Goal: Task Accomplishment & Management: Use online tool/utility

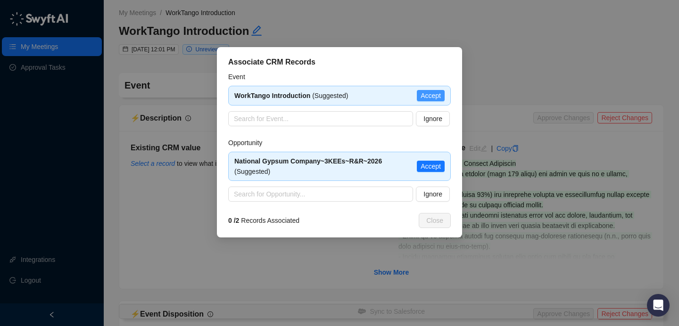
click at [435, 95] on span "Accept" at bounding box center [430, 95] width 20 height 10
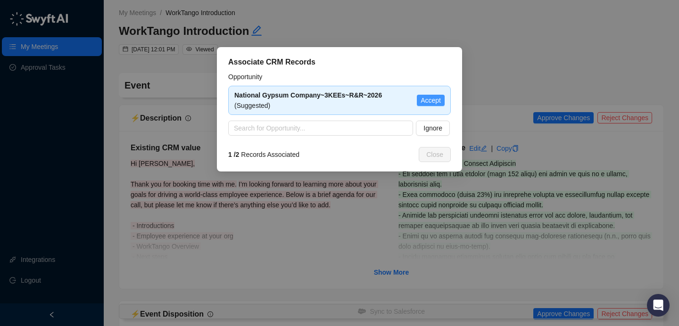
click at [443, 99] on button "Accept" at bounding box center [431, 100] width 28 height 11
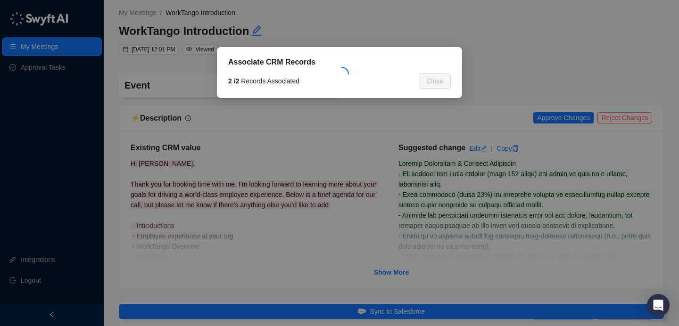
type textarea "**********"
type input "**********"
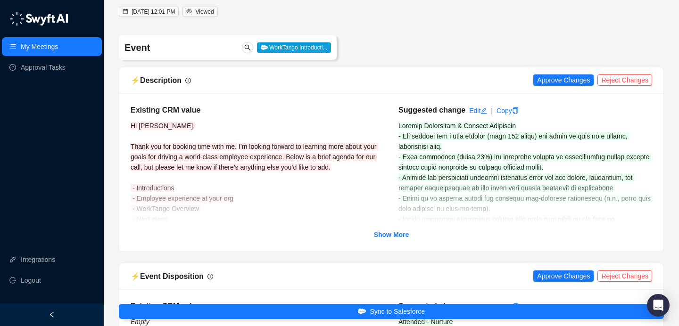
scroll to position [69, 0]
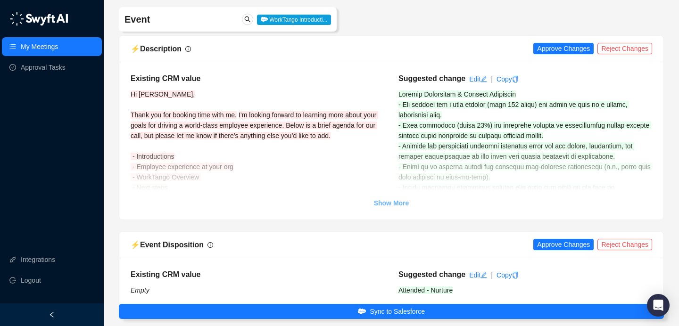
click at [395, 200] on strong "Show More" at bounding box center [391, 203] width 35 height 8
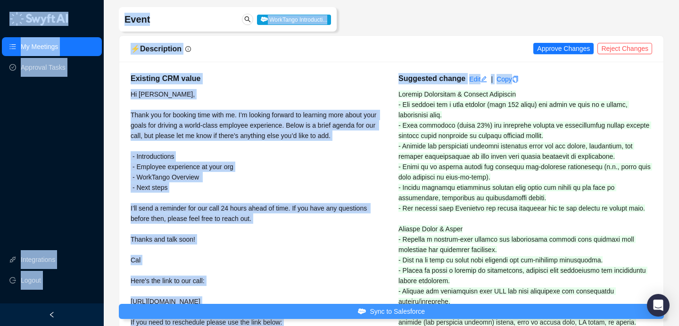
drag, startPoint x: 399, startPoint y: 94, endPoint x: 485, endPoint y: 316, distance: 238.0
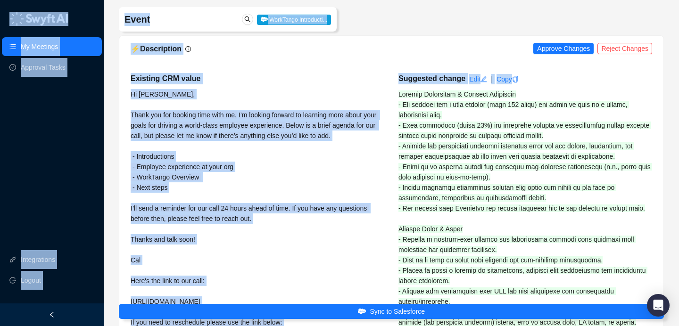
drag, startPoint x: 412, startPoint y: 120, endPoint x: 409, endPoint y: 112, distance: 9.1
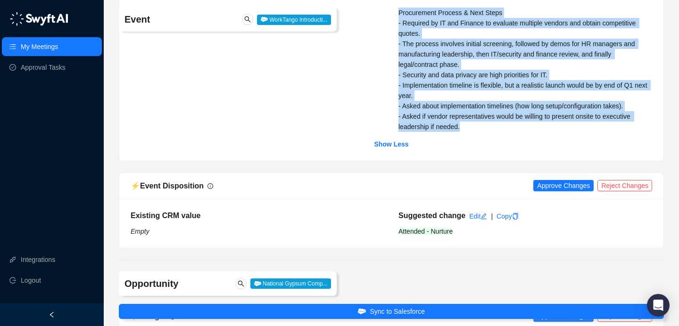
drag, startPoint x: 396, startPoint y: 95, endPoint x: 465, endPoint y: 166, distance: 98.7
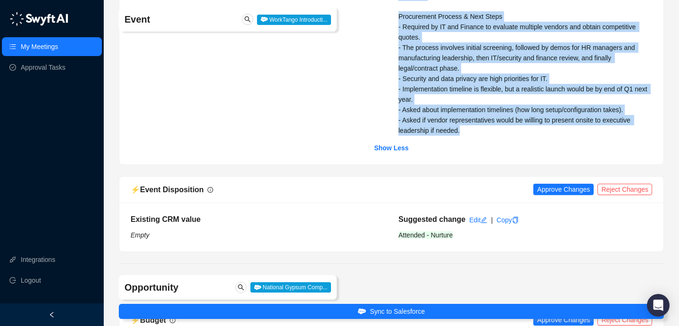
copy div "Company Background & Current Situation - The company has a long history (over 1…"
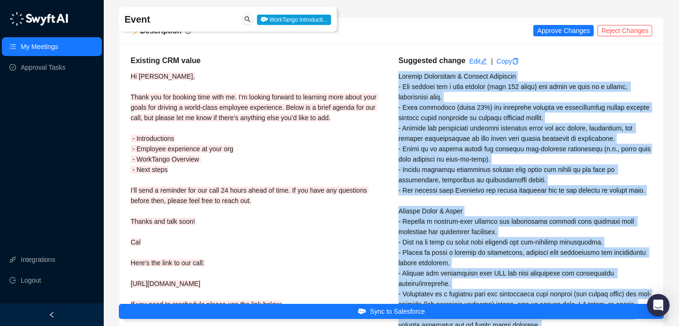
scroll to position [0, 0]
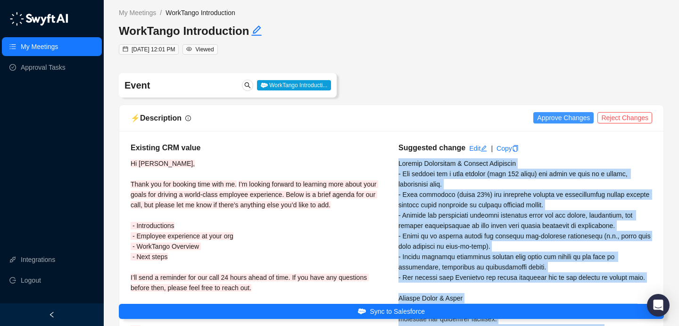
click at [566, 118] on span "Approve Changes" at bounding box center [563, 118] width 53 height 10
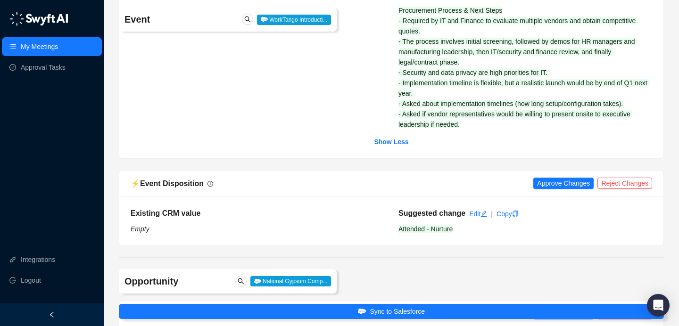
scroll to position [904, 0]
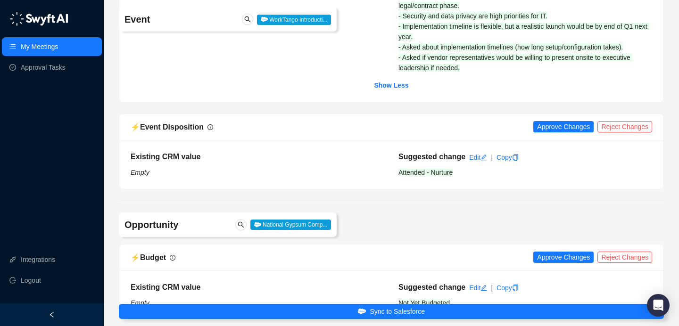
click at [563, 133] on div "⚡️ Event Disposition Approve Changes Reject Changes" at bounding box center [391, 127] width 521 height 12
click at [564, 132] on span "Approve Changes" at bounding box center [563, 127] width 53 height 10
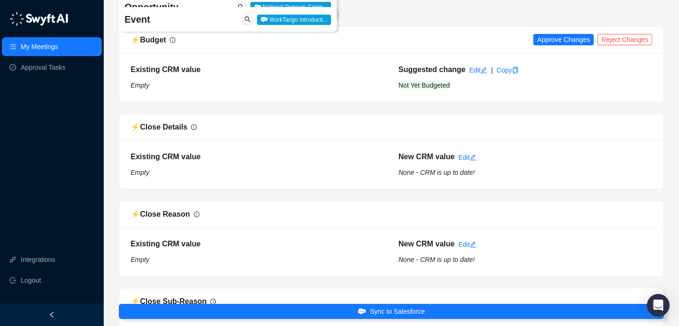
scroll to position [1139, 0]
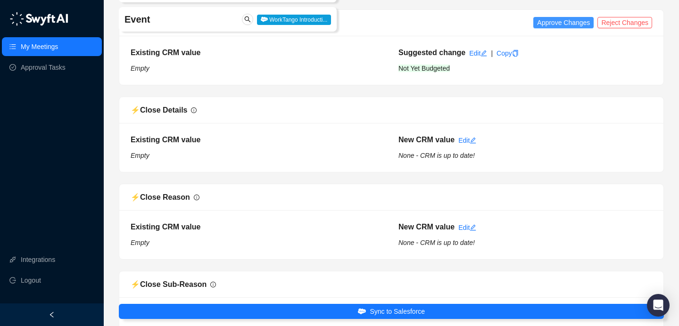
click at [550, 28] on span "Approve Changes" at bounding box center [563, 22] width 53 height 10
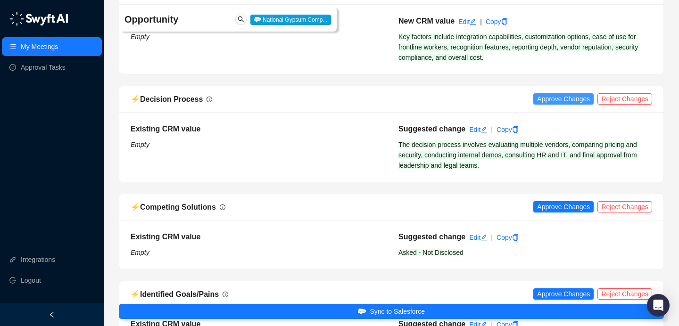
click at [561, 104] on span "Approve Changes" at bounding box center [563, 99] width 53 height 10
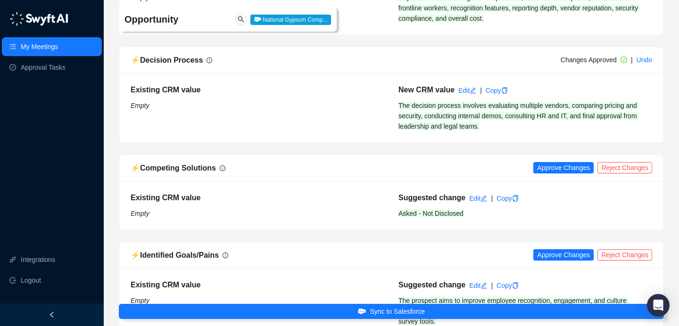
scroll to position [1643, 0]
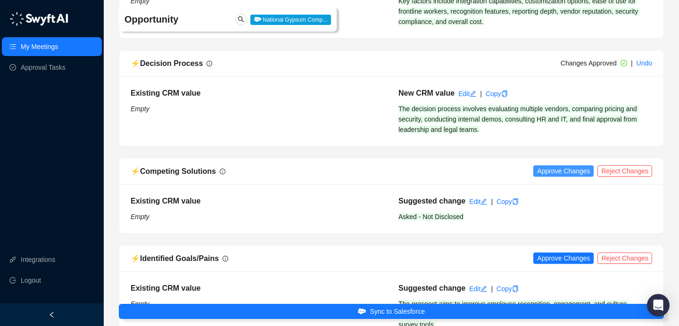
click at [568, 176] on span "Approve Changes" at bounding box center [563, 171] width 53 height 10
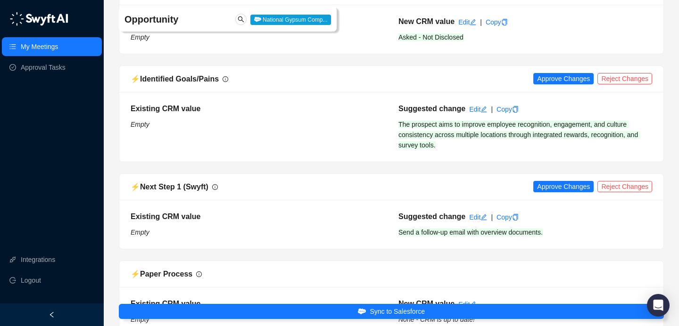
scroll to position [1780, 0]
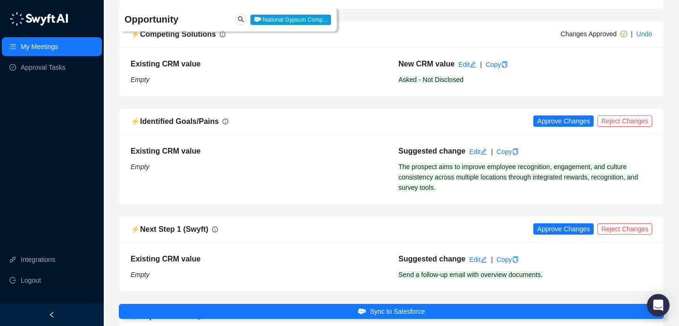
click at [551, 135] on div "⚡️ Identified Goals/Pains Approve Changes Reject Changes" at bounding box center [391, 121] width 544 height 26
click at [551, 126] on span "Approve Changes" at bounding box center [563, 121] width 53 height 10
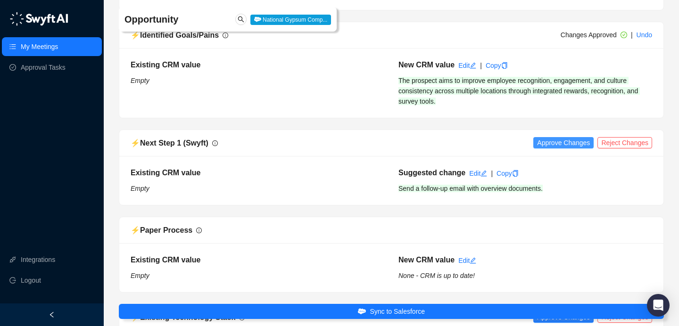
click at [581, 148] on span "Approve Changes" at bounding box center [563, 143] width 53 height 10
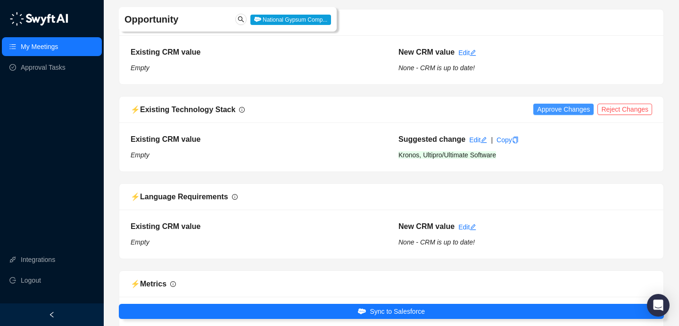
click at [561, 115] on span "Approve Changes" at bounding box center [563, 109] width 53 height 10
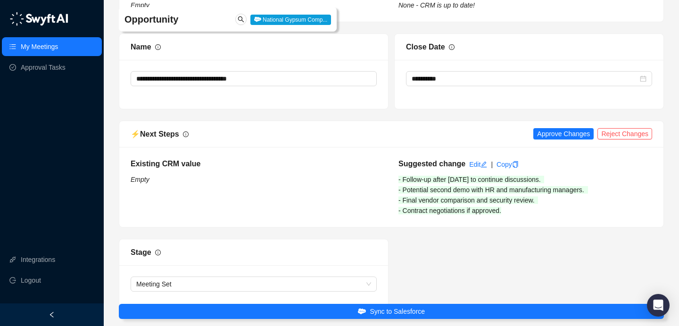
scroll to position [2599, 0]
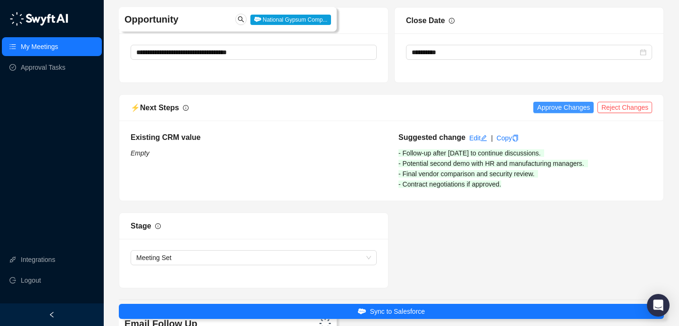
click at [560, 113] on span "Approve Changes" at bounding box center [563, 107] width 53 height 10
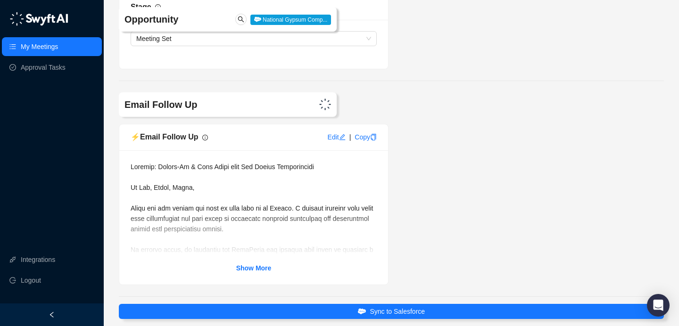
scroll to position [2909, 0]
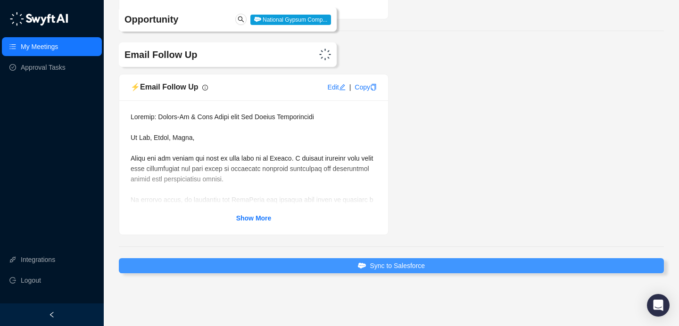
click at [373, 263] on span "Sync to Salesforce" at bounding box center [397, 266] width 55 height 10
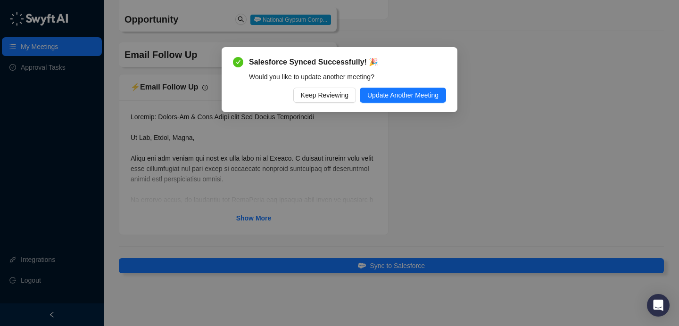
click at [321, 90] on span "Keep Reviewing" at bounding box center [325, 95] width 48 height 10
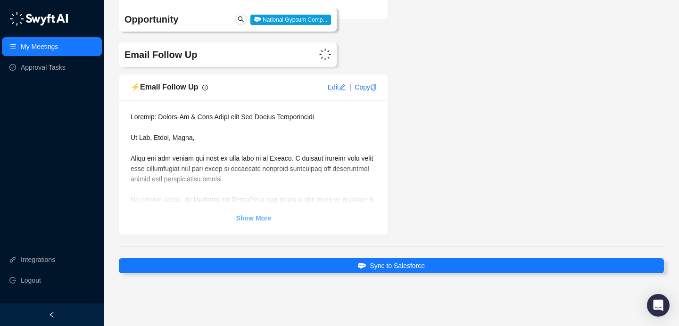
click at [259, 214] on link "Show More" at bounding box center [253, 218] width 35 height 10
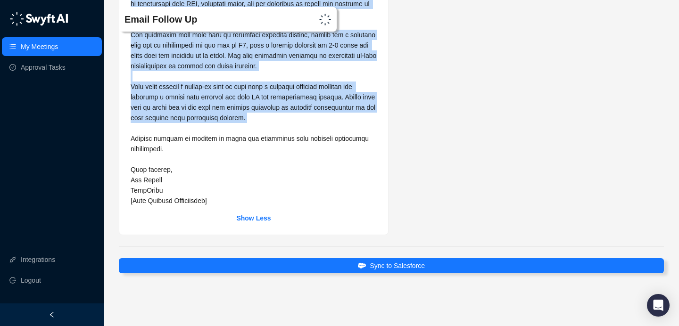
scroll to position [3157, 0]
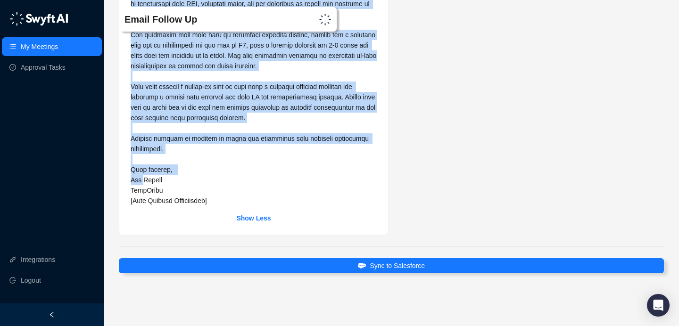
drag, startPoint x: 132, startPoint y: 66, endPoint x: 142, endPoint y: 181, distance: 115.9
click at [142, 181] on span at bounding box center [254, 34] width 247 height 339
copy span "Hi Joe, Shane, Keith, Thank you for taking the time to meet with me on Friday. …"
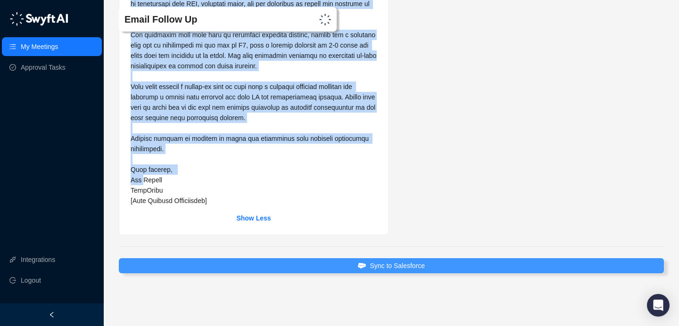
click at [388, 271] on span "Sync to Salesforce" at bounding box center [397, 266] width 55 height 10
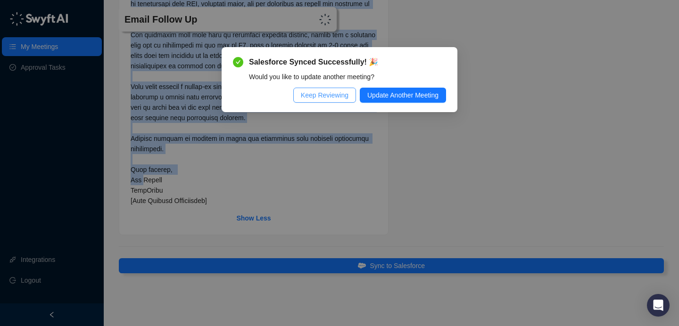
click at [296, 95] on button "Keep Reviewing" at bounding box center [324, 95] width 63 height 15
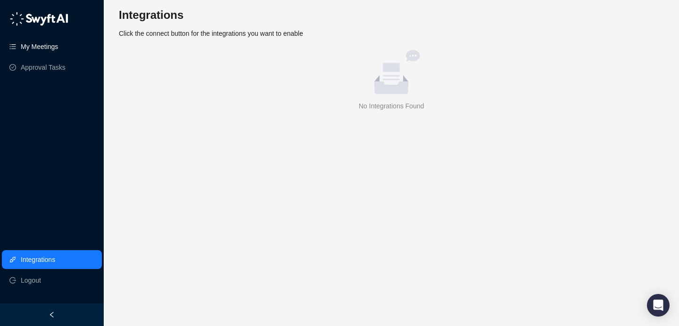
click at [58, 39] on link "My Meetings" at bounding box center [39, 46] width 37 height 19
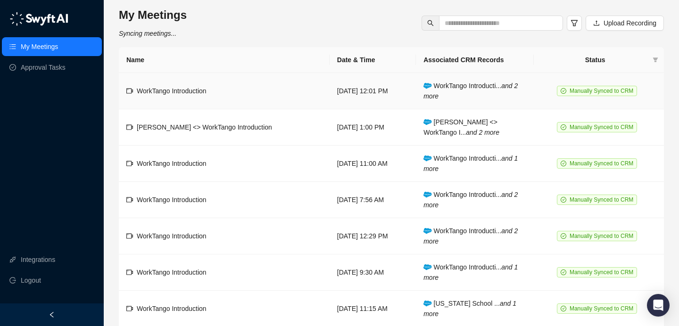
click at [329, 104] on td "[DATE] 12:01 PM" at bounding box center [372, 91] width 86 height 36
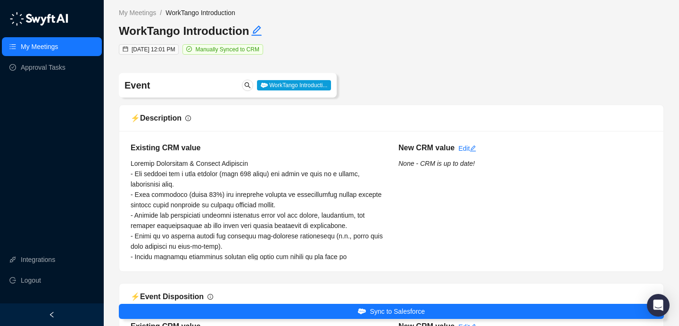
type input "**********"
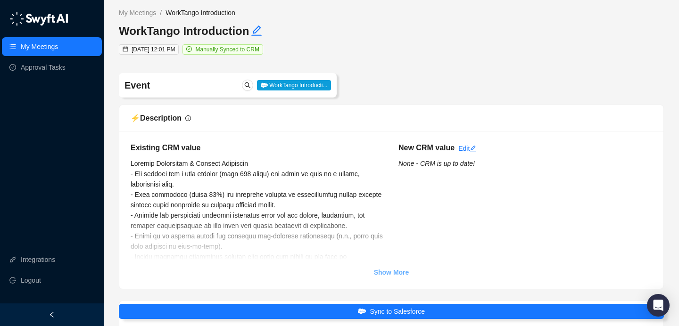
click at [386, 270] on strong "Show More" at bounding box center [391, 273] width 35 height 8
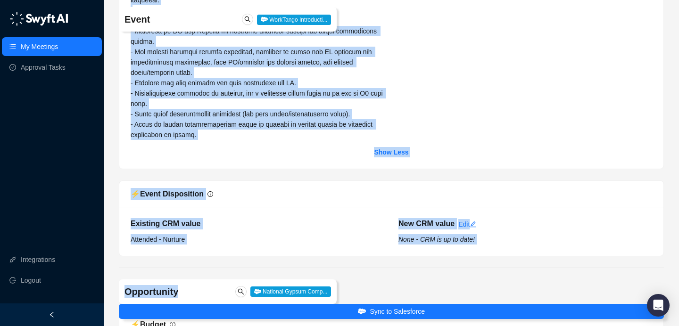
scroll to position [853, 0]
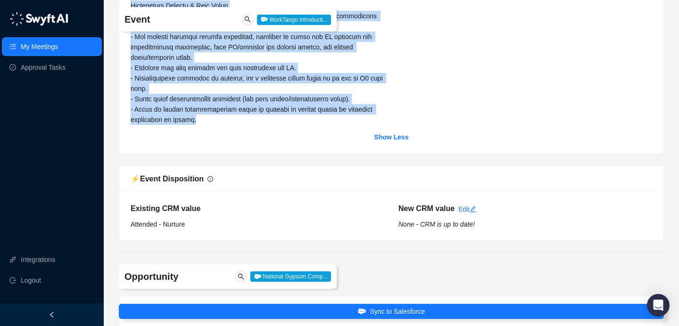
drag, startPoint x: 131, startPoint y: 162, endPoint x: 203, endPoint y: 157, distance: 72.3
copy span "Company Background & Current Situation - The company has a long history (over 1…"
